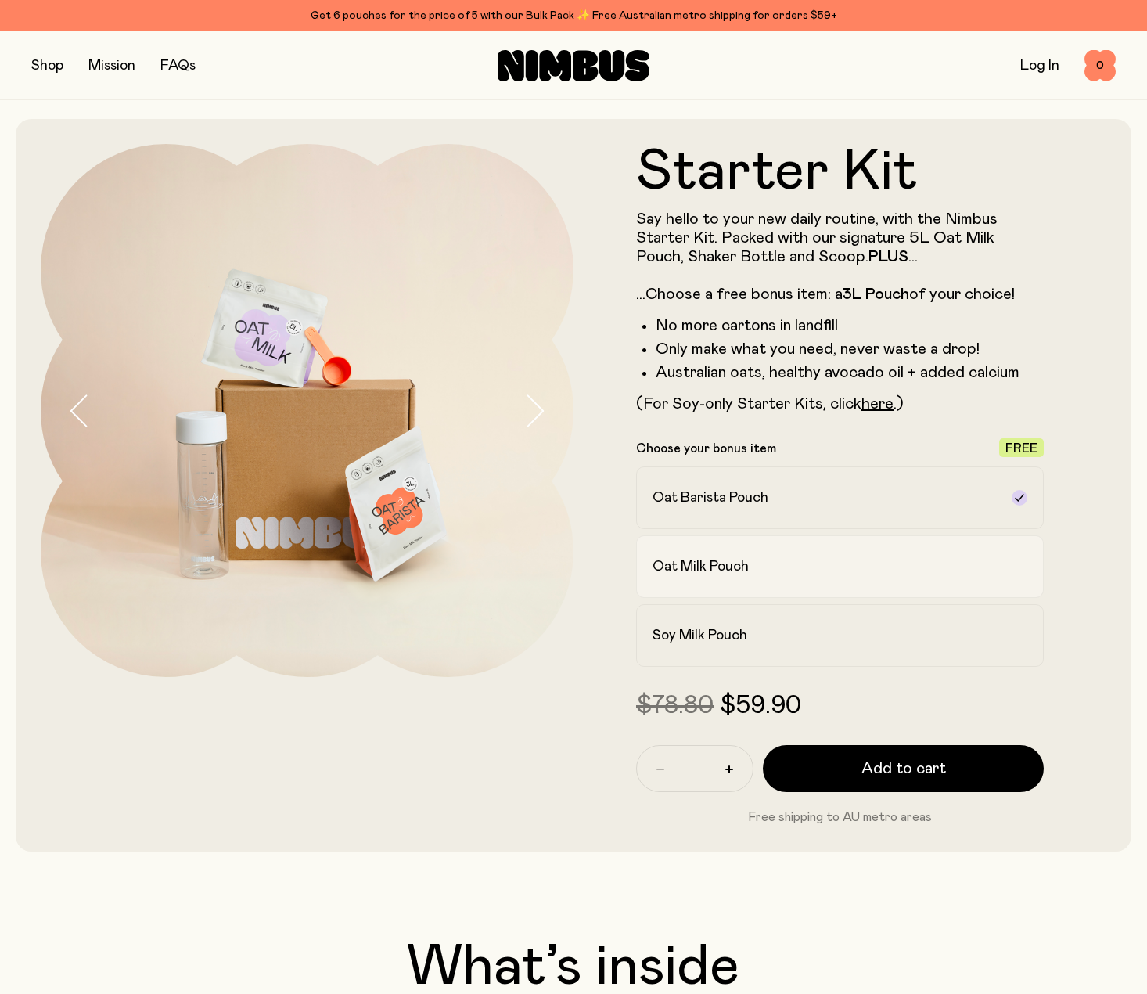
click at [717, 568] on h2 "Oat Milk Pouch" at bounding box center [701, 566] width 96 height 19
click at [770, 518] on label "Oat Barista Pouch" at bounding box center [840, 497] width 408 height 63
click at [726, 630] on h2 "Soy Milk Pouch" at bounding box center [700, 635] width 95 height 19
click at [739, 578] on label "Oat Milk Pouch" at bounding box center [840, 566] width 408 height 63
click at [747, 502] on h2 "Oat Barista Pouch" at bounding box center [711, 497] width 116 height 19
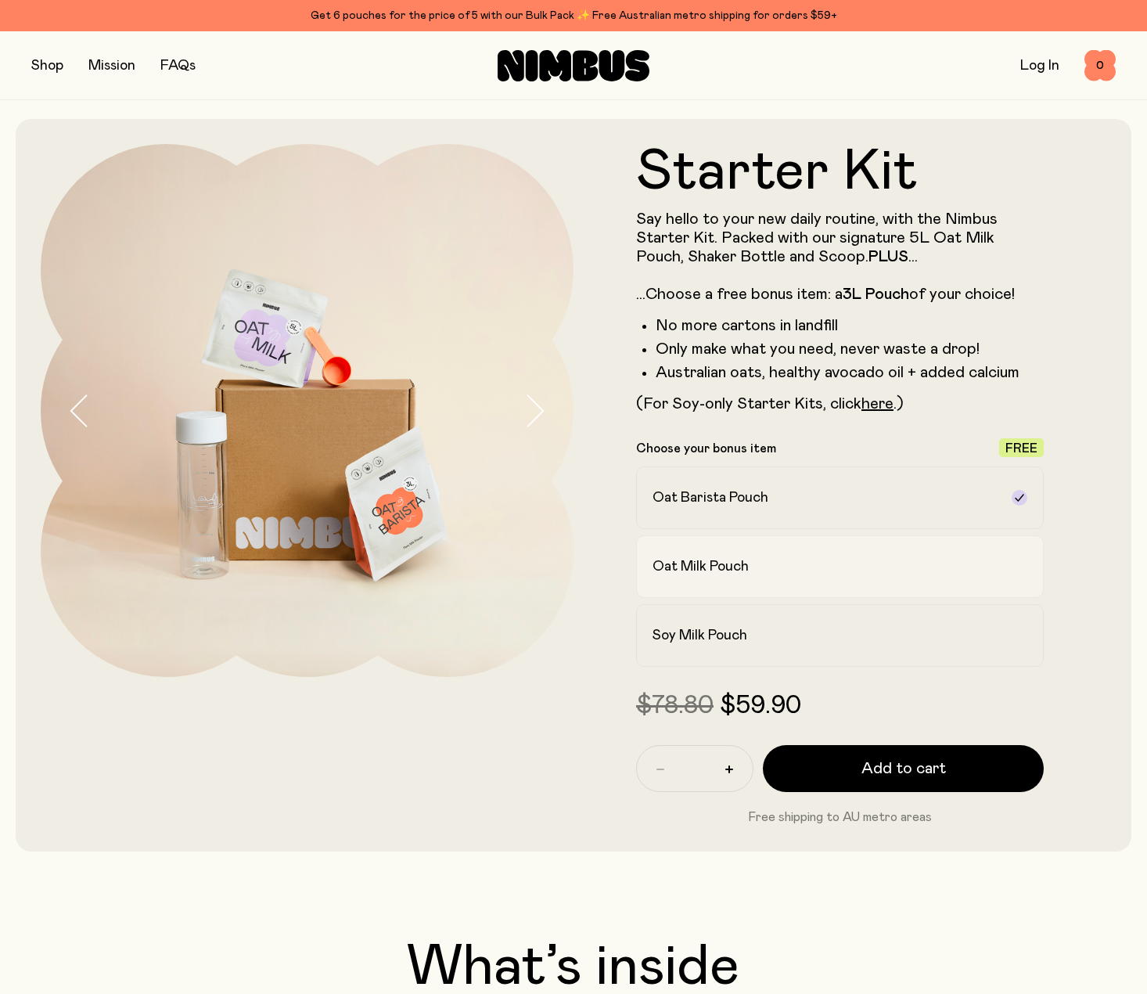
click at [739, 576] on label "Oat Milk Pouch" at bounding box center [840, 566] width 408 height 63
click at [769, 504] on h2 "Oat Barista Pouch" at bounding box center [711, 497] width 116 height 19
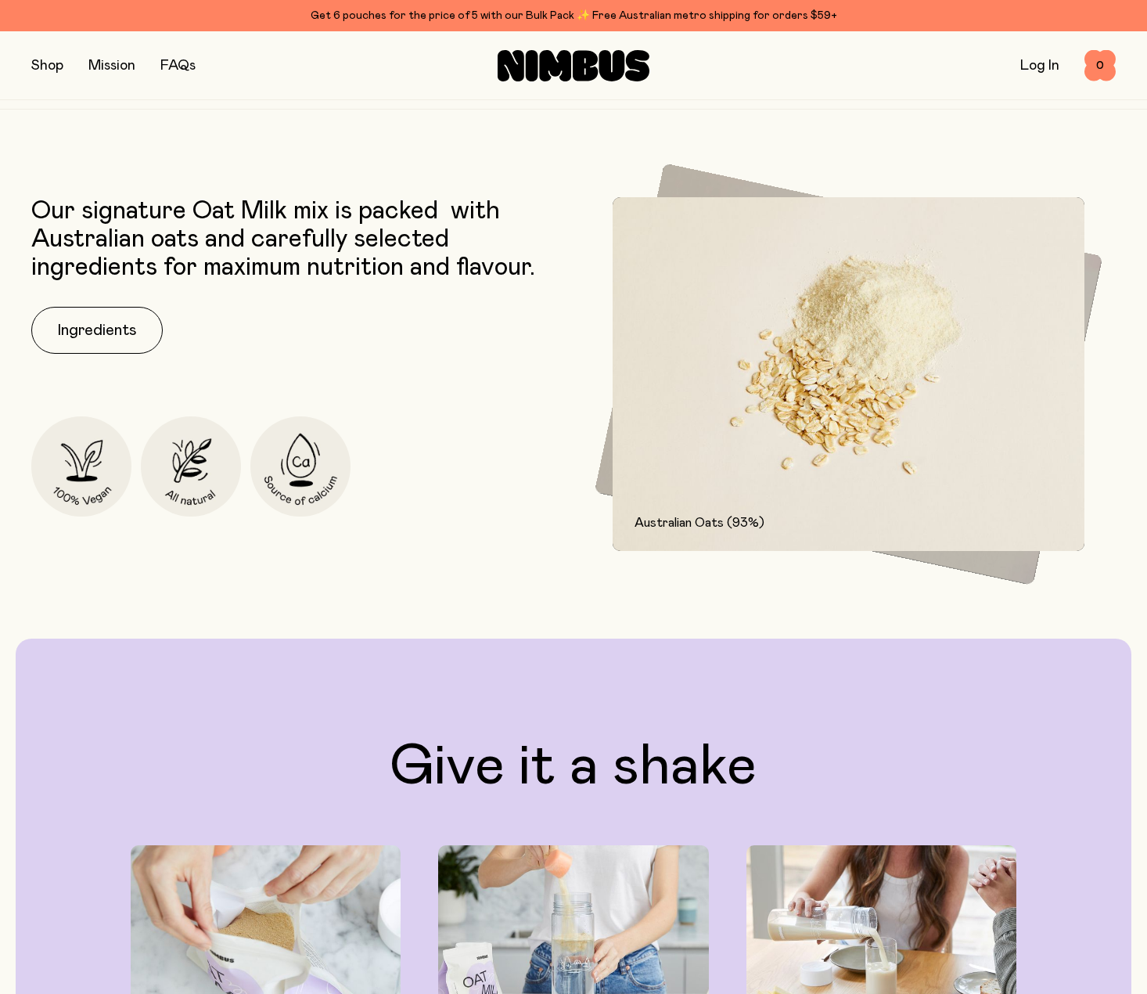
scroll to position [2009, 0]
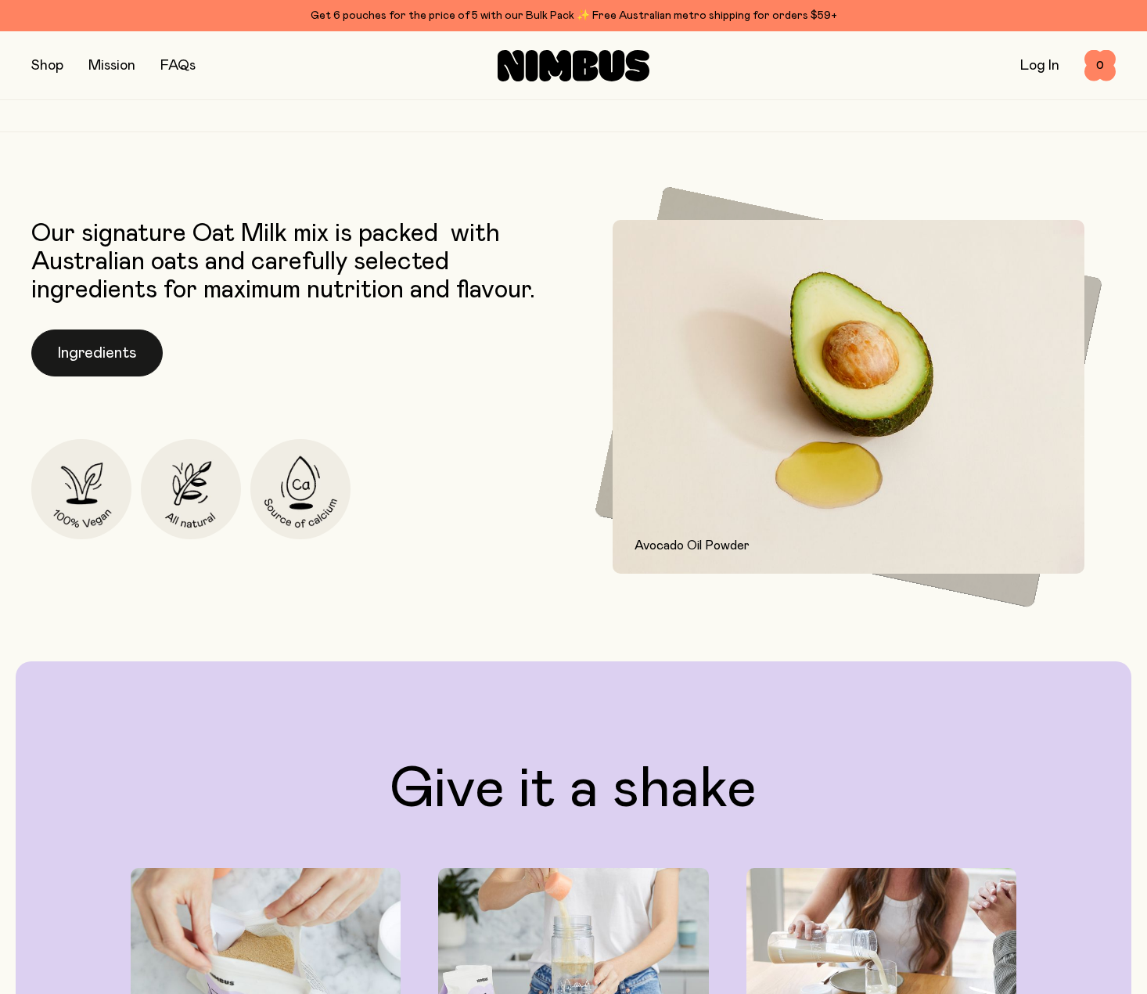
click at [126, 348] on button "Ingredients" at bounding box center [96, 353] width 131 height 47
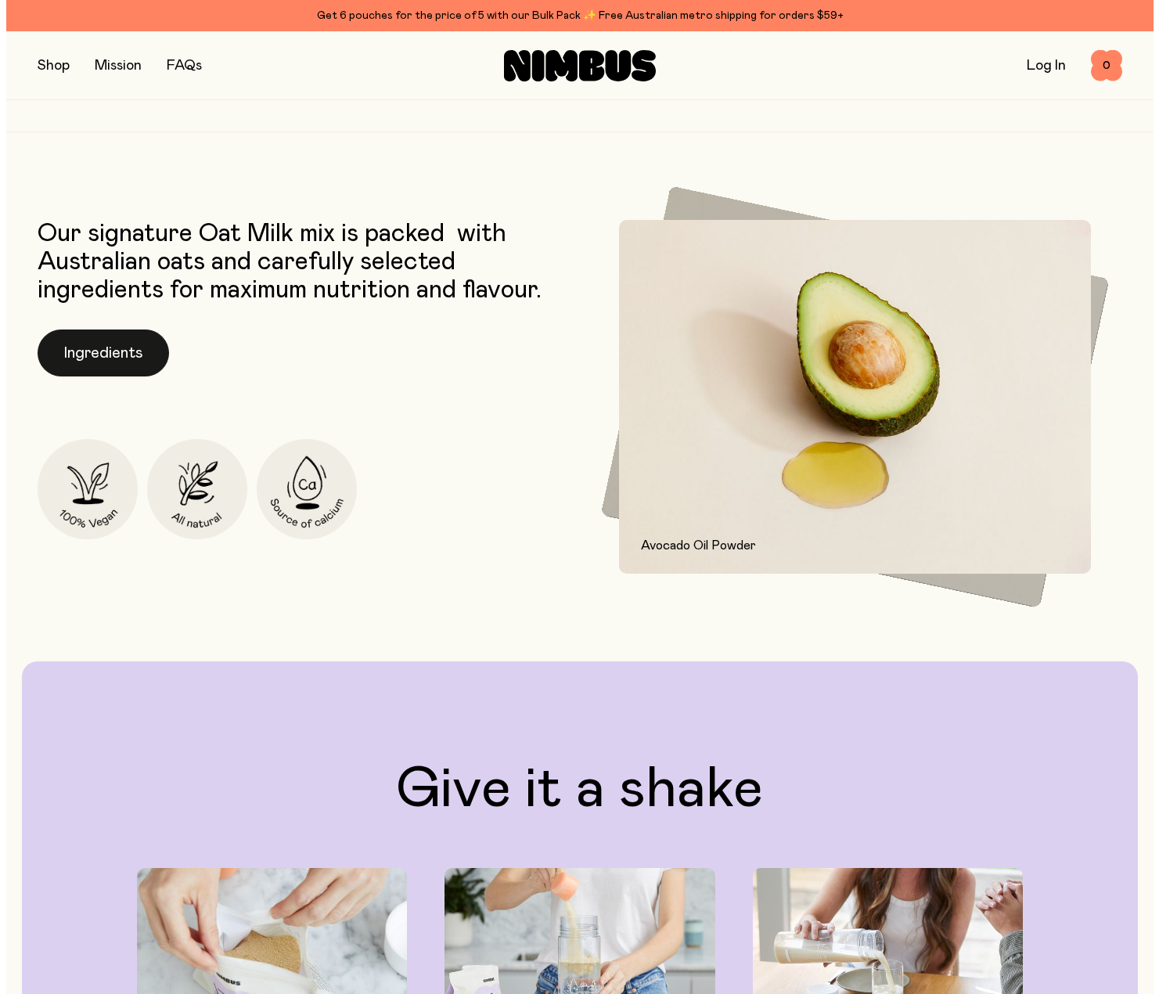
scroll to position [0, 0]
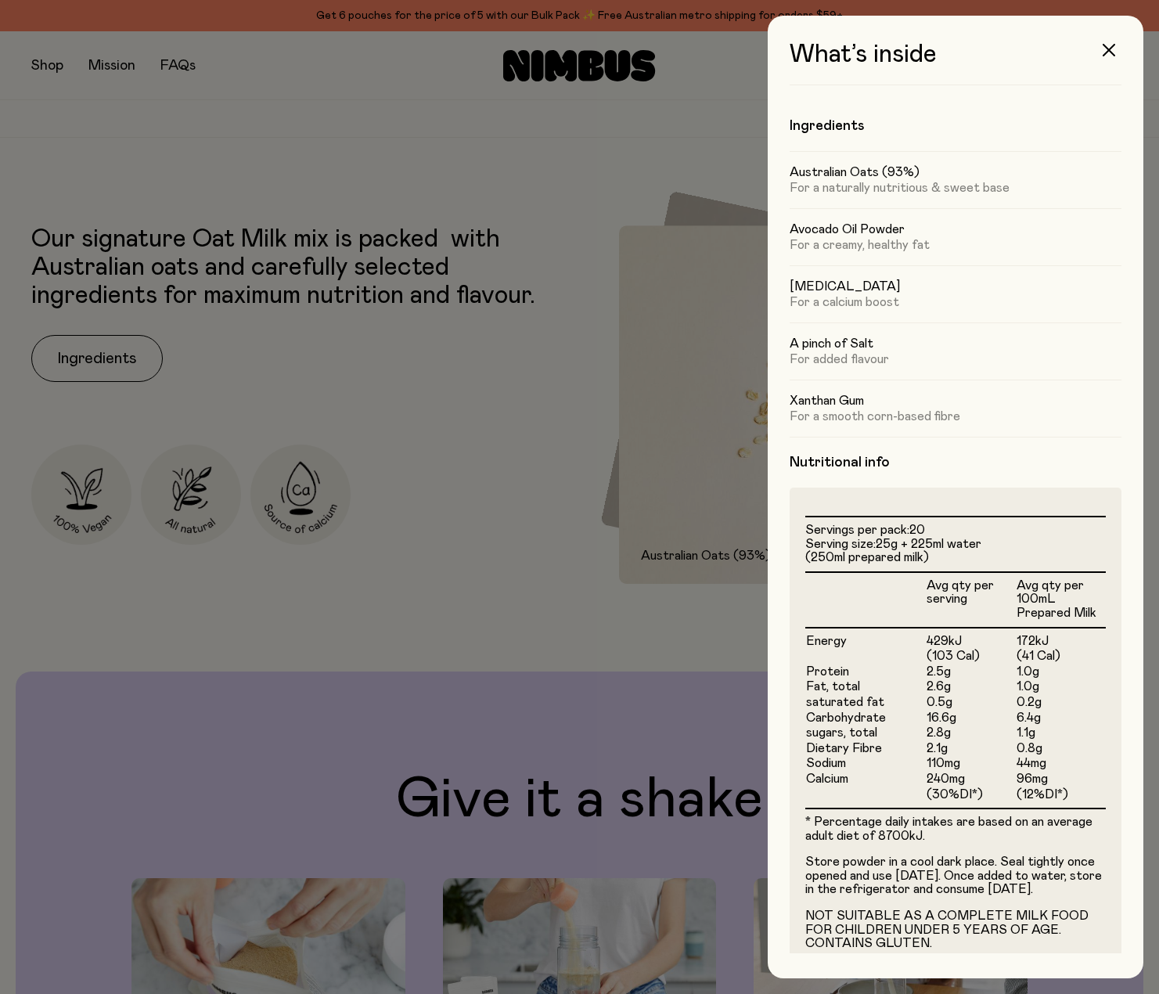
click at [438, 636] on div at bounding box center [579, 497] width 1159 height 994
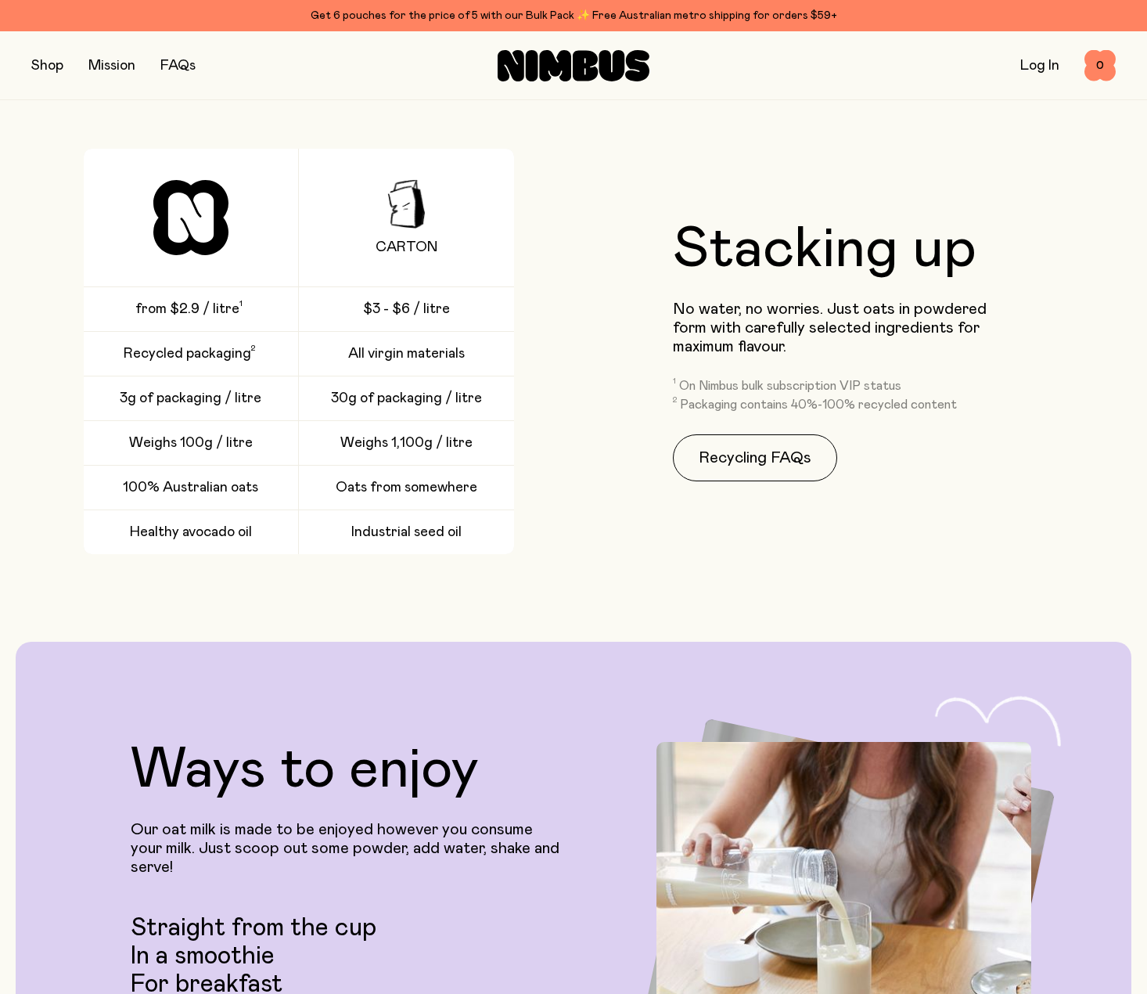
scroll to position [3287, 0]
